Goal: Transaction & Acquisition: Purchase product/service

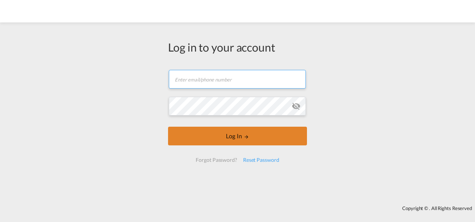
type input "[PERSON_NAME][EMAIL_ADDRESS][PERSON_NAME][DOMAIN_NAME]"
click at [225, 133] on button "Log In" at bounding box center [237, 136] width 139 height 19
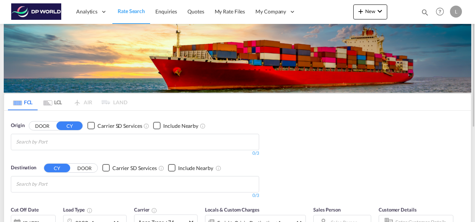
scroll to position [37, 0]
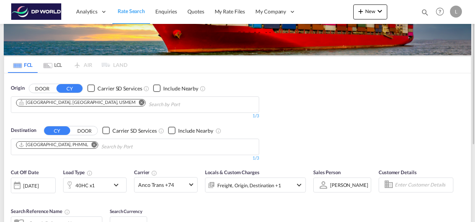
click at [139, 100] on md-icon "Remove" at bounding box center [142, 102] width 6 height 6
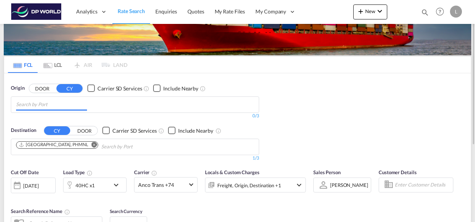
click at [61, 107] on input "Chips input." at bounding box center [51, 105] width 71 height 12
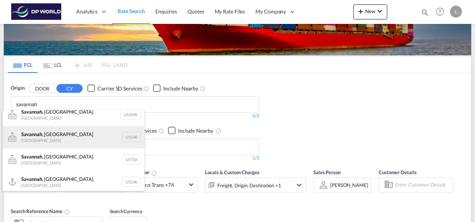
scroll to position [9, 0]
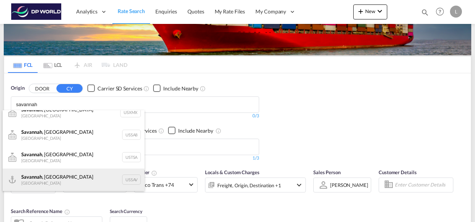
type input "savannah"
click at [124, 176] on div "[GEOGRAPHIC_DATA] , [GEOGRAPHIC_DATA] [GEOGRAPHIC_DATA] USSAV" at bounding box center [74, 179] width 142 height 22
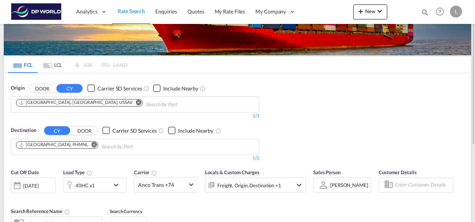
scroll to position [0, 0]
click at [92, 143] on md-icon "Remove" at bounding box center [95, 145] width 6 height 6
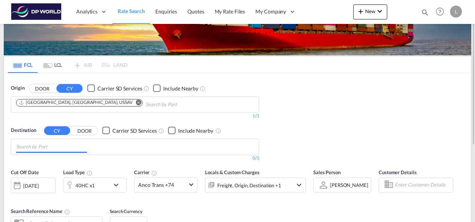
click at [54, 146] on body "Analytics Dashboard Rate Search Enquiries Quotes My Rate Files My Company" at bounding box center [237, 111] width 475 height 222
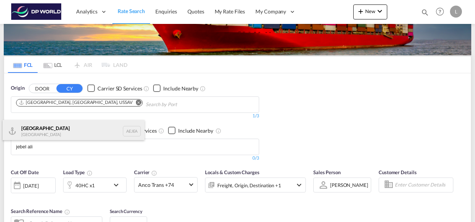
type input "jebel ali"
click at [45, 132] on div "[GEOGRAPHIC_DATA] [GEOGRAPHIC_DATA]" at bounding box center [74, 131] width 142 height 22
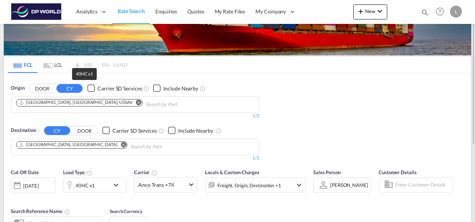
click at [91, 186] on div "40HC x1" at bounding box center [84, 185] width 19 height 10
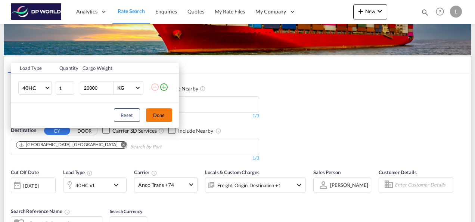
click at [151, 117] on button "Done" at bounding box center [159, 114] width 26 height 13
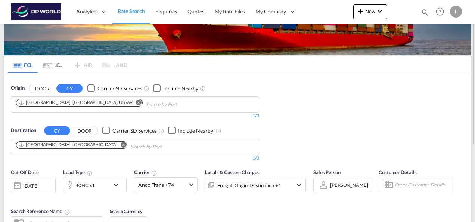
click at [328, 183] on div at bounding box center [324, 184] width 12 height 13
click at [344, 185] on div "[PERSON_NAME]" at bounding box center [349, 185] width 38 height 6
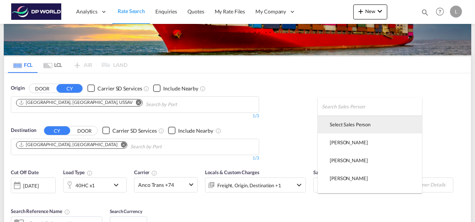
click at [341, 124] on div "Select Sales Person" at bounding box center [350, 124] width 41 height 7
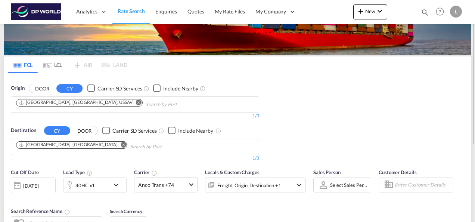
click at [306, 122] on div "Origin DOOR CY Carrier SD Services Include Nearby Savannah, GA, USSAV 1/3 1/ De…" at bounding box center [237, 119] width 467 height 92
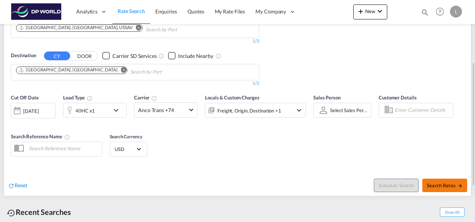
click at [434, 182] on span "Search Rates" at bounding box center [445, 185] width 36 height 6
type input "USSAV to AEJEA / [DATE]"
